Goal: Task Accomplishment & Management: Manage account settings

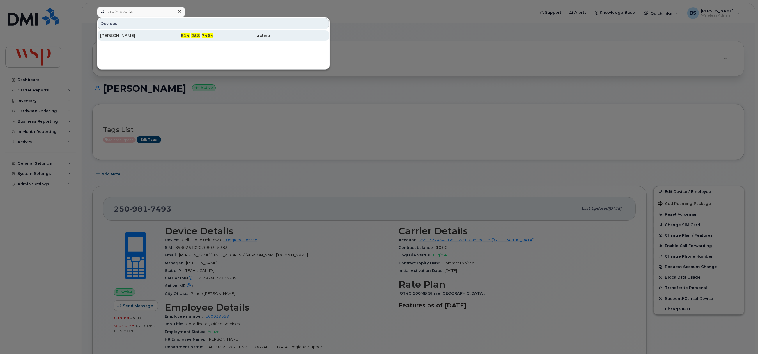
type input "5142587464"
click at [116, 34] on div "[PERSON_NAME]" at bounding box center [128, 36] width 57 height 6
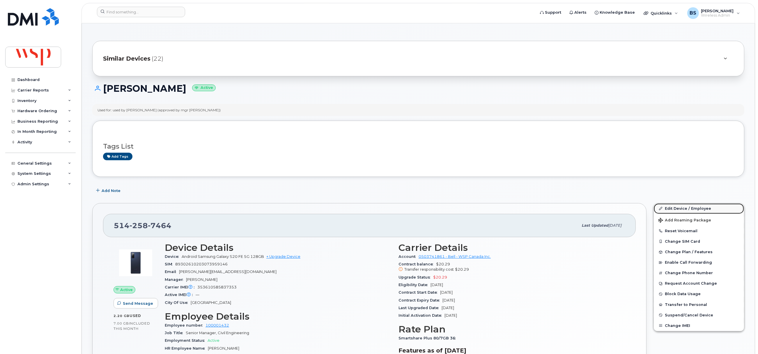
click at [674, 208] on link "Edit Device / Employee" at bounding box center [699, 208] width 90 height 10
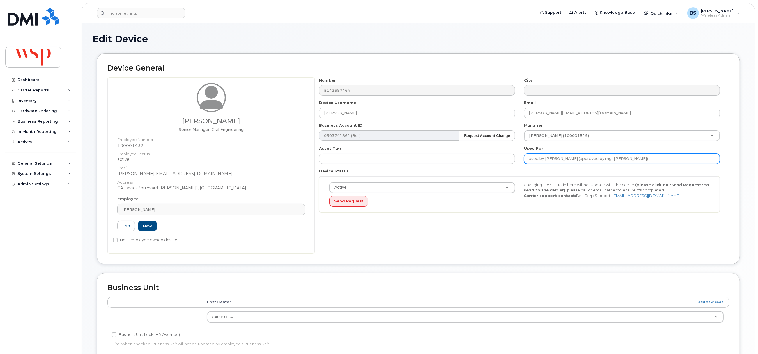
click at [555, 158] on input "used by Jacques Brunet (approved by mgr Yanick Gourde)" at bounding box center [622, 158] width 196 height 10
click at [566, 159] on input "used by Jacques Brunet (approved by mgr Yanick Gourde)" at bounding box center [622, 158] width 196 height 10
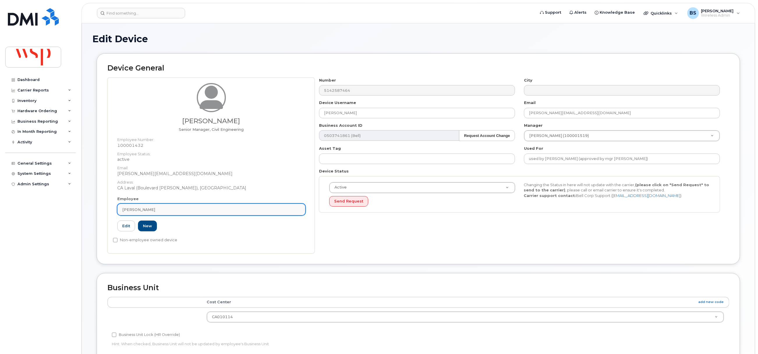
click at [171, 206] on link "Yanick Gourde" at bounding box center [211, 210] width 188 height 12
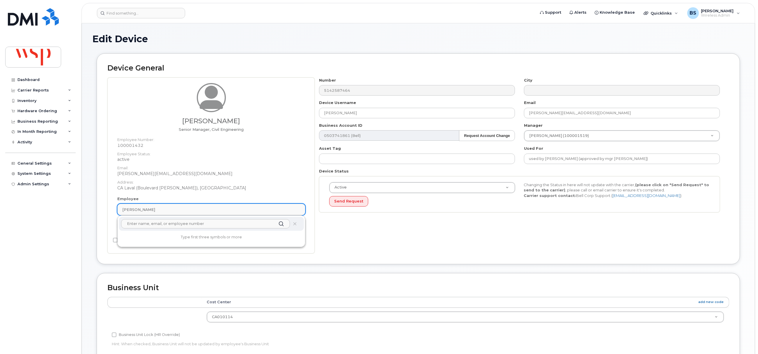
paste input "Jacques Brunet"
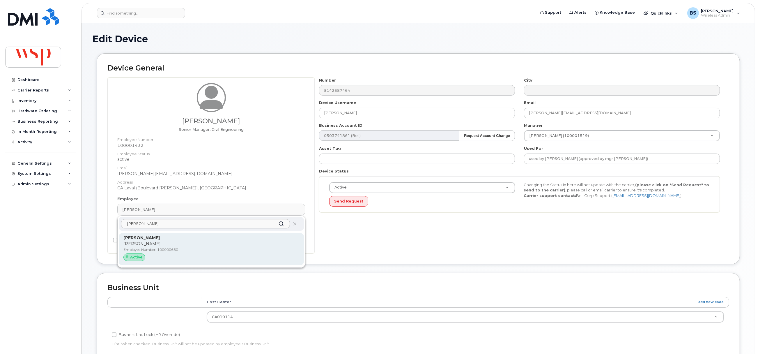
type input "Jacques Brunet"
click at [146, 245] on p "Jacques Brunet" at bounding box center [211, 244] width 176 height 6
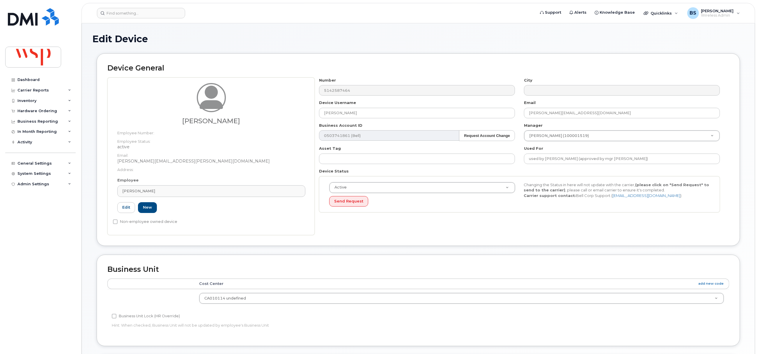
type input "100000660"
type input "Jacques Brunet"
type input "jacques.brunet@wsp.com"
type input "5769884"
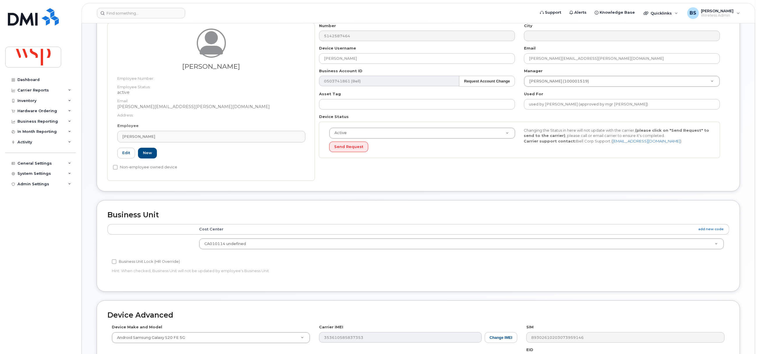
scroll to position [175, 0]
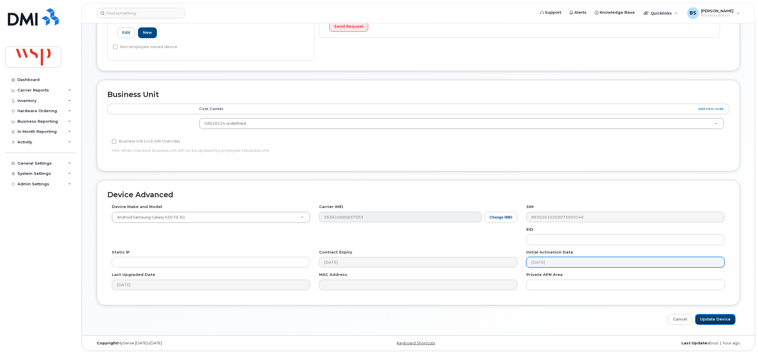
drag, startPoint x: 718, startPoint y: 322, endPoint x: 632, endPoint y: 262, distance: 104.4
click at [718, 322] on input "Update Device" at bounding box center [715, 319] width 40 height 11
type input "Saving..."
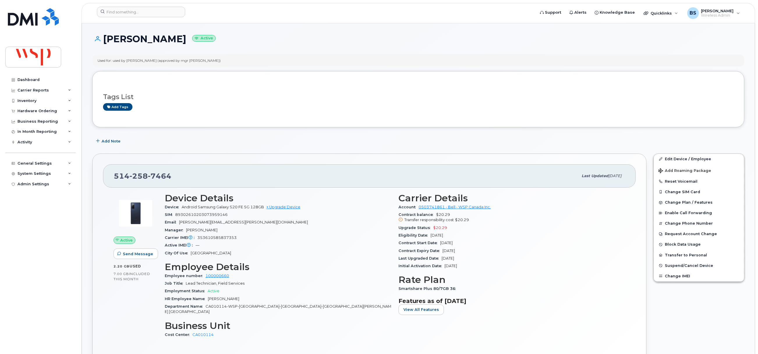
drag, startPoint x: 472, startPoint y: 253, endPoint x: 426, endPoint y: 250, distance: 45.2
click at [426, 250] on div "Contract Expiry Date [DATE]" at bounding box center [512, 251] width 227 height 8
drag, startPoint x: 432, startPoint y: 234, endPoint x: 395, endPoint y: 230, distance: 36.9
click at [395, 230] on div "Carrier Details Account 0503741861 - Bell - WSP Canada Inc. Contract balance $2…" at bounding box center [512, 267] width 234 height 157
copy section "Upgrade Status $20.29 Eligibility Date Oct 07, 2025"
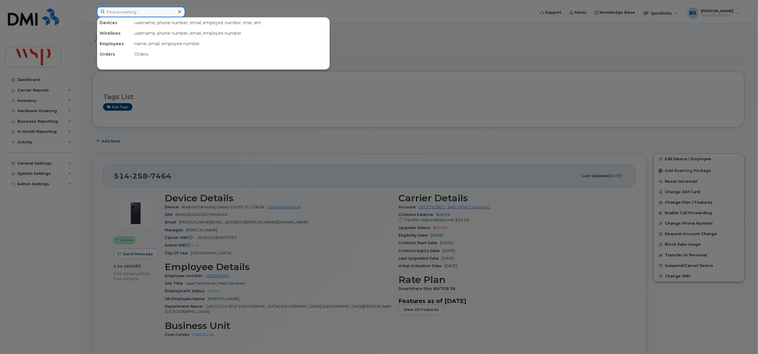
click at [119, 10] on input at bounding box center [141, 12] width 88 height 10
paste input "3653231627"
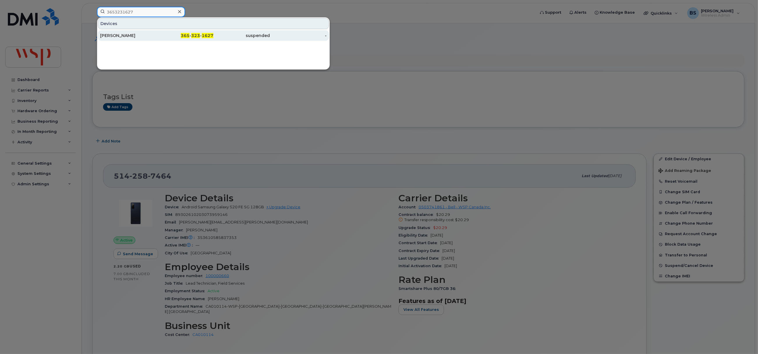
type input "3653231627"
click at [111, 35] on div "Randy Knudsen" at bounding box center [128, 36] width 57 height 6
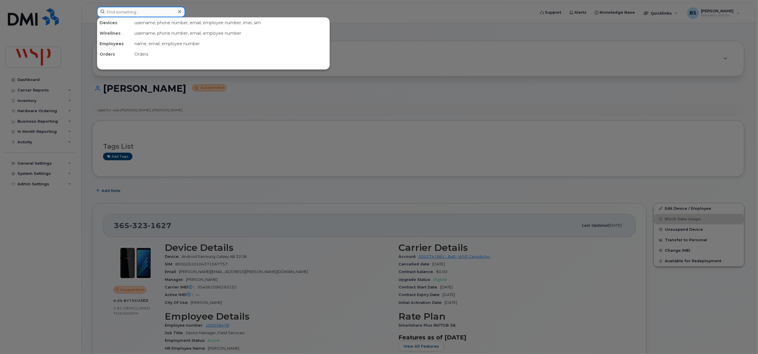
click at [124, 14] on input at bounding box center [141, 12] width 88 height 10
paste input "5199653574"
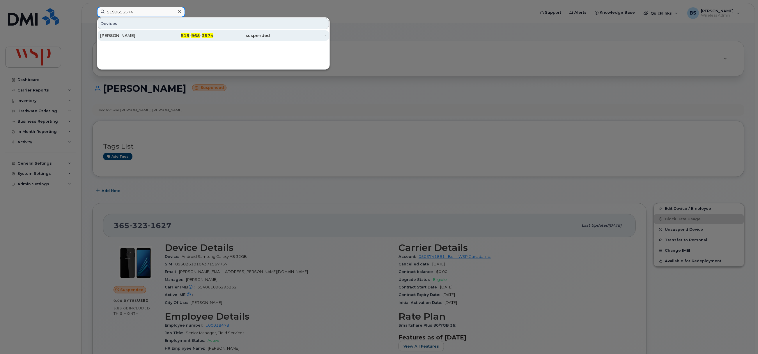
type input "5199653574"
click at [112, 34] on div "Craig Sterling" at bounding box center [128, 36] width 57 height 6
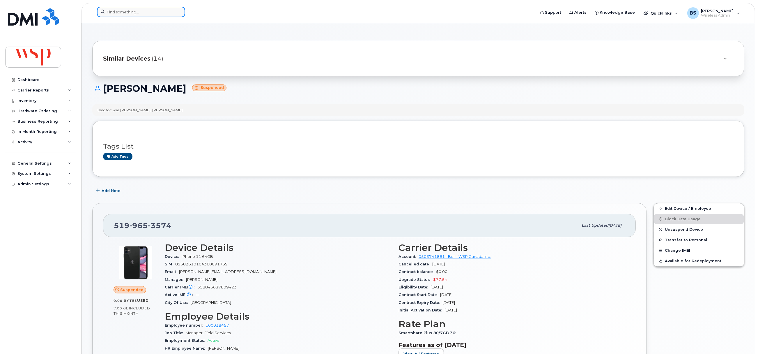
click at [119, 11] on input at bounding box center [141, 12] width 88 height 10
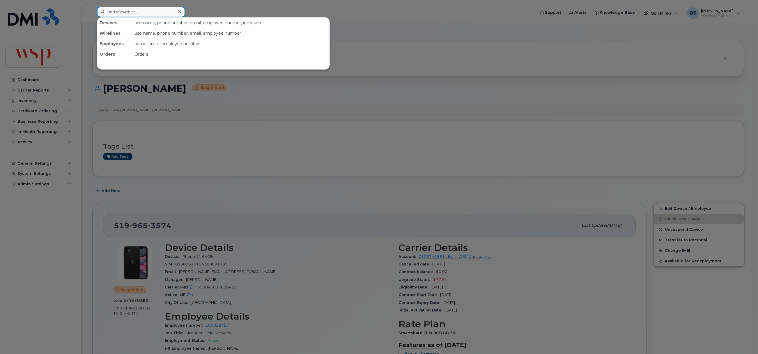
paste input "8257330945"
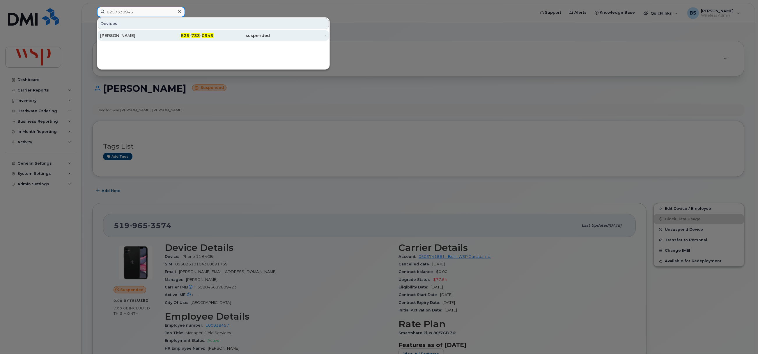
type input "8257330945"
click at [112, 34] on div "Peter Hatcher" at bounding box center [128, 36] width 57 height 6
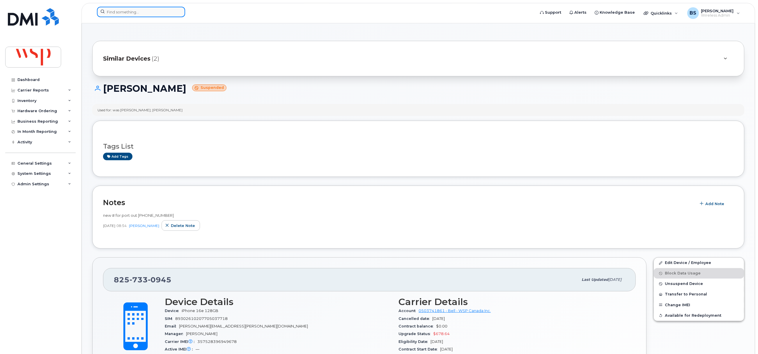
click at [115, 10] on input at bounding box center [141, 12] width 88 height 10
paste input "5199653574"
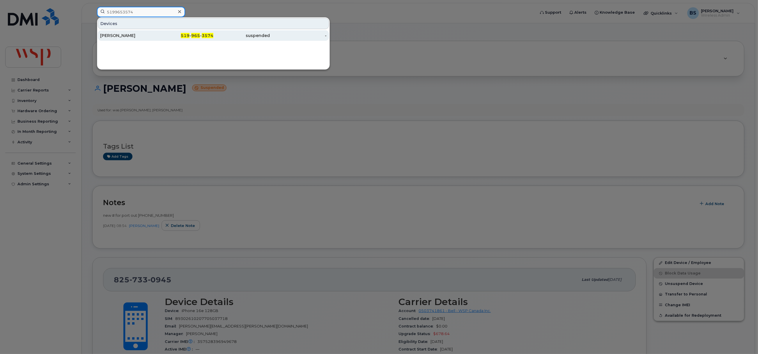
type input "5199653574"
click at [110, 34] on div "Craig Sterling" at bounding box center [128, 36] width 57 height 6
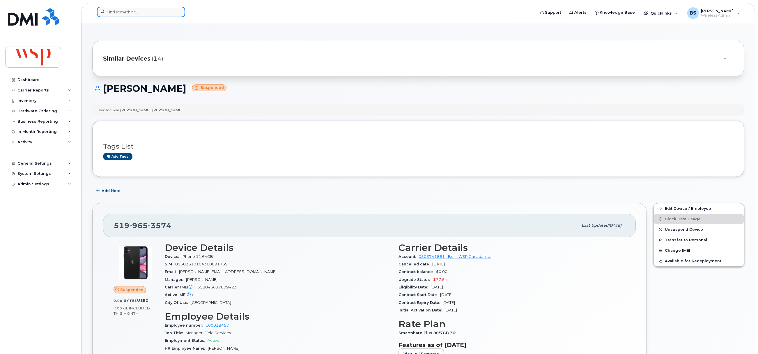
drag, startPoint x: 119, startPoint y: 10, endPoint x: 123, endPoint y: 11, distance: 3.4
click at [119, 10] on input at bounding box center [141, 12] width 88 height 10
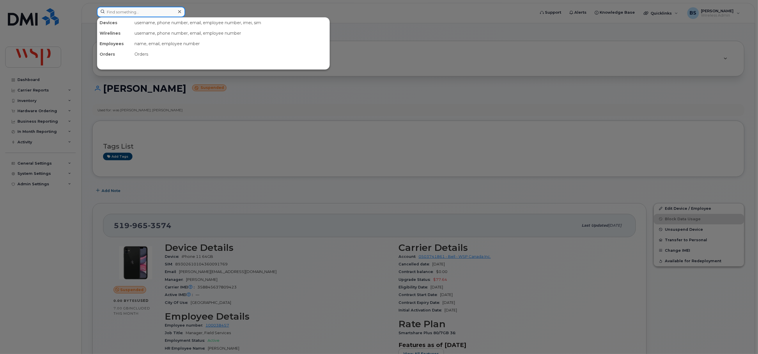
paste input "2505398155"
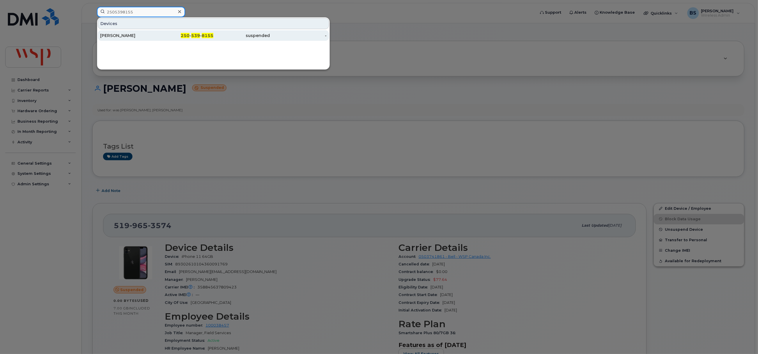
type input "2505398155"
drag, startPoint x: 115, startPoint y: 35, endPoint x: 111, endPoint y: 34, distance: 4.2
click at [115, 35] on div "Allison Takasaki" at bounding box center [128, 36] width 57 height 6
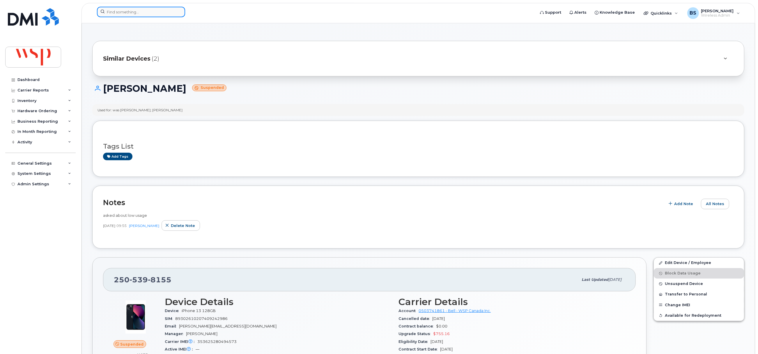
paste input "4377272043"
click at [133, 8] on input "4377272043" at bounding box center [141, 12] width 88 height 10
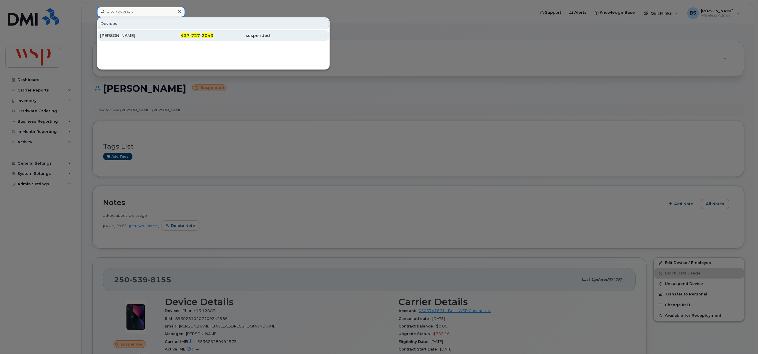
type input "4377272043"
drag, startPoint x: 115, startPoint y: 34, endPoint x: 160, endPoint y: 59, distance: 51.3
click at [116, 34] on div "[PERSON_NAME]" at bounding box center [128, 36] width 57 height 6
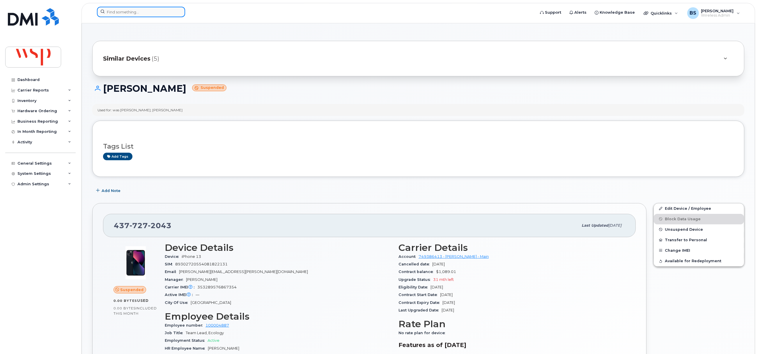
click at [136, 15] on input at bounding box center [141, 12] width 88 height 10
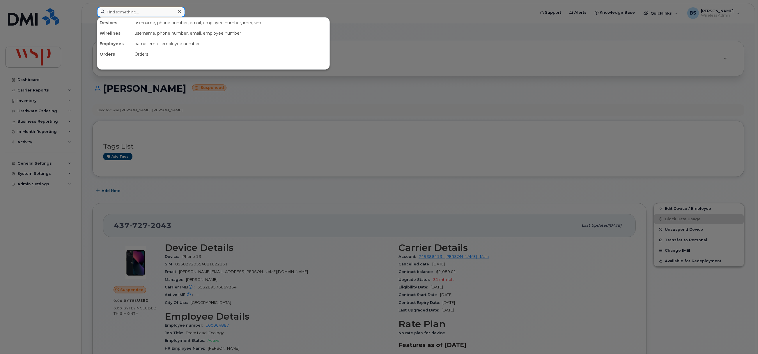
paste input "5146073719"
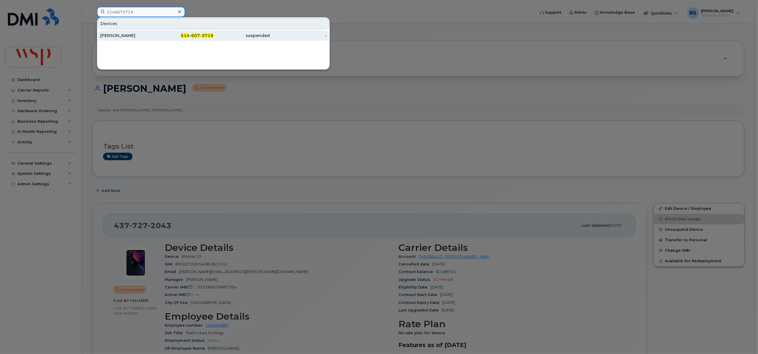
type input "5146073719"
click at [116, 33] on div "Gregory Hoy" at bounding box center [128, 36] width 57 height 6
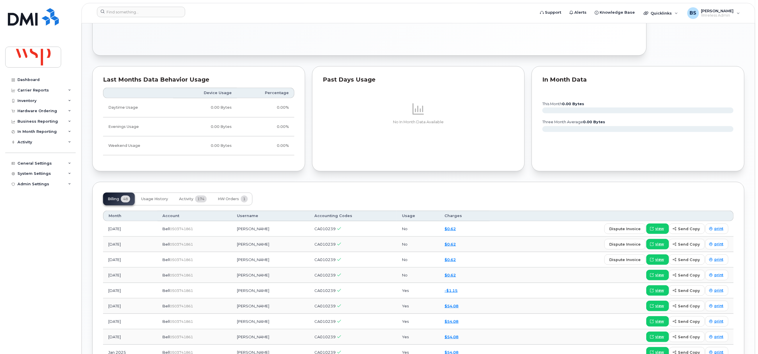
scroll to position [395, 0]
